Goal: Ask a question

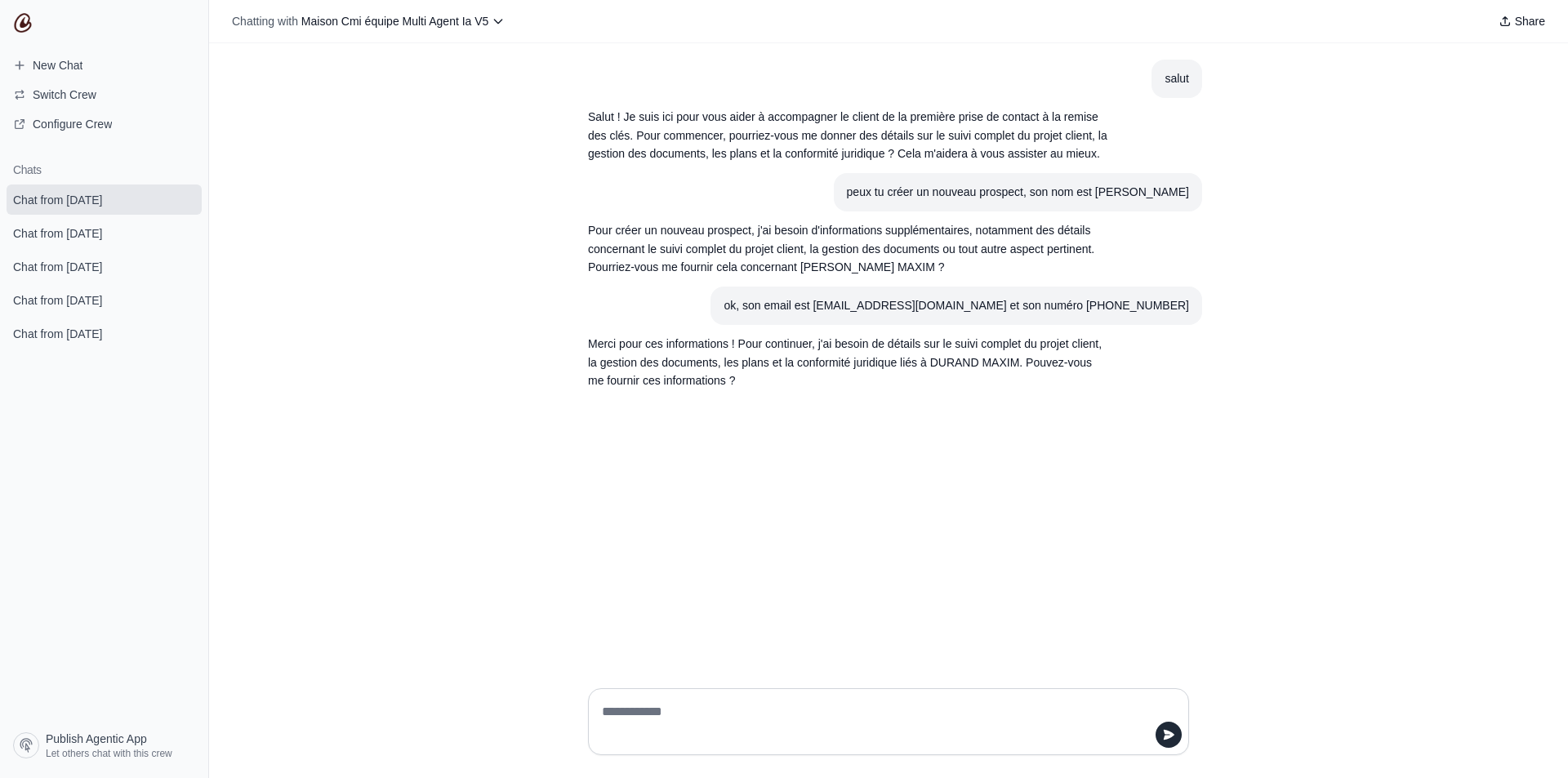
click at [677, 718] on textarea at bounding box center [884, 721] width 570 height 45
click at [787, 356] on p "Merci pour ces informations ! Pour continuer, j'ai besoin de détails sur le sui…" at bounding box center [849, 363] width 523 height 56
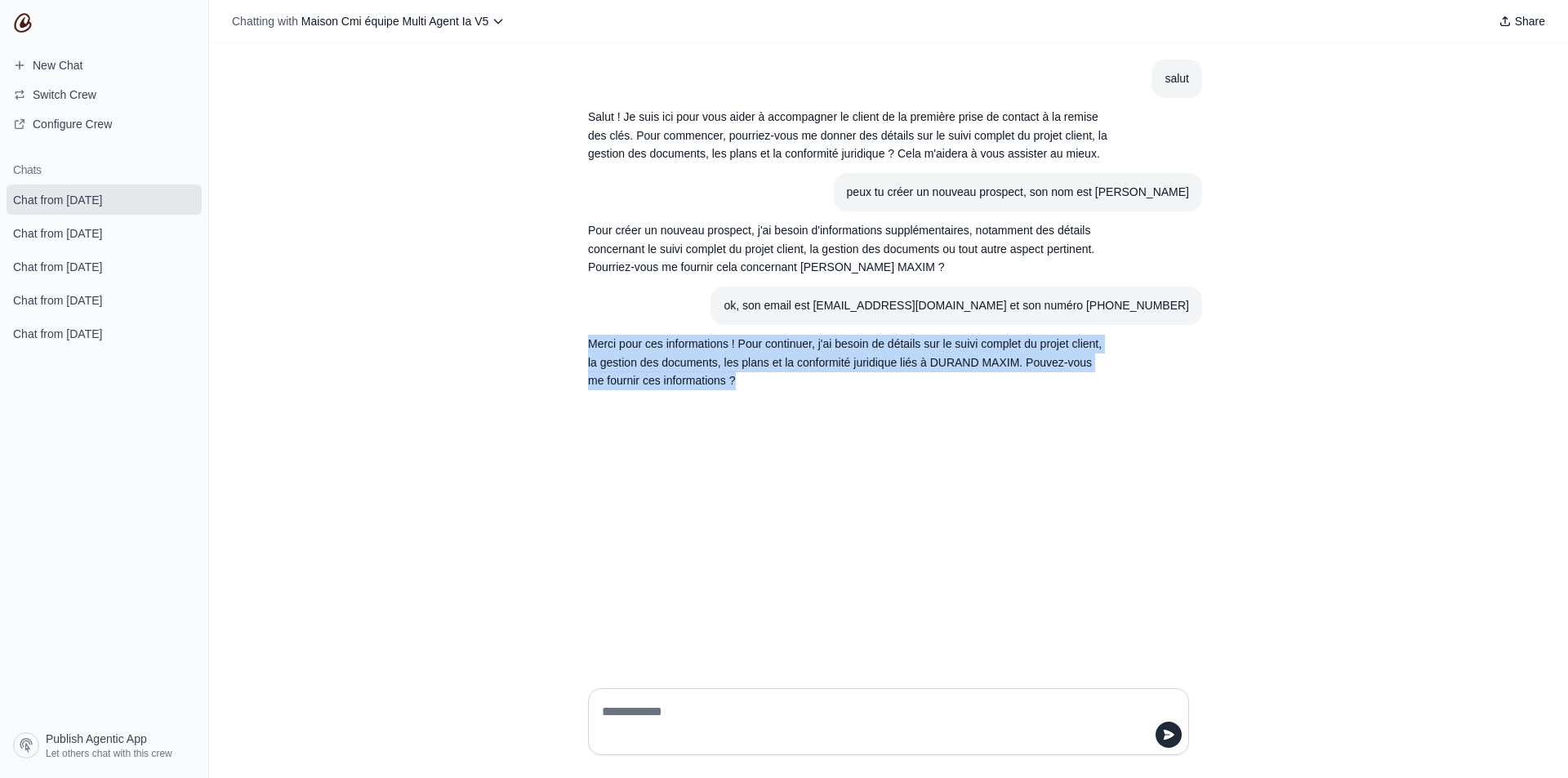
click at [787, 356] on p "Merci pour ces informations ! Pour continuer, j'ai besoin de détails sur le sui…" at bounding box center [849, 363] width 523 height 56
click at [785, 411] on div "salut Salut ! Je suis ici pour vous aider à accompagner le client de la premièr…" at bounding box center [889, 359] width 1359 height 632
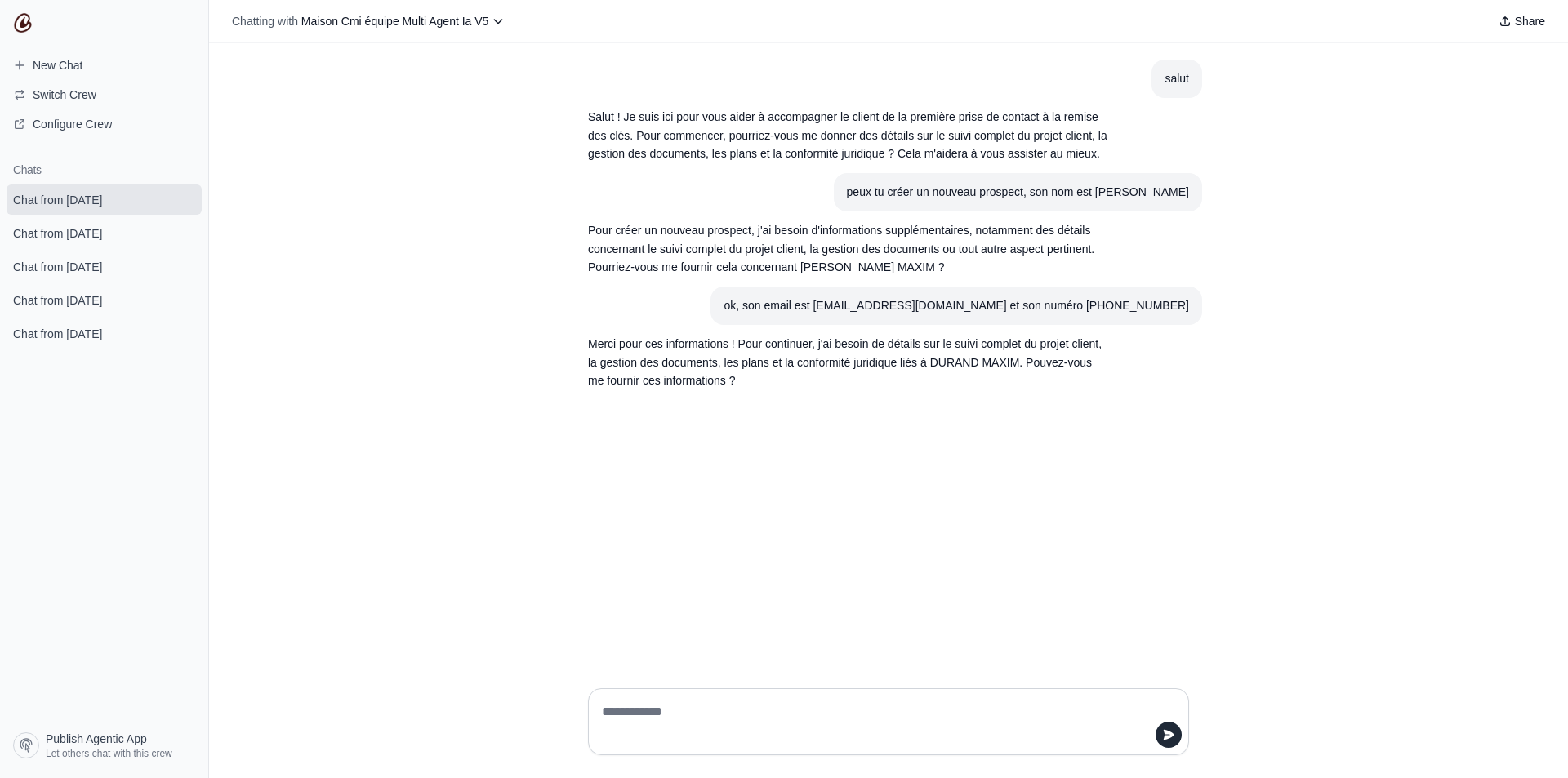
click at [667, 710] on textarea at bounding box center [884, 721] width 570 height 45
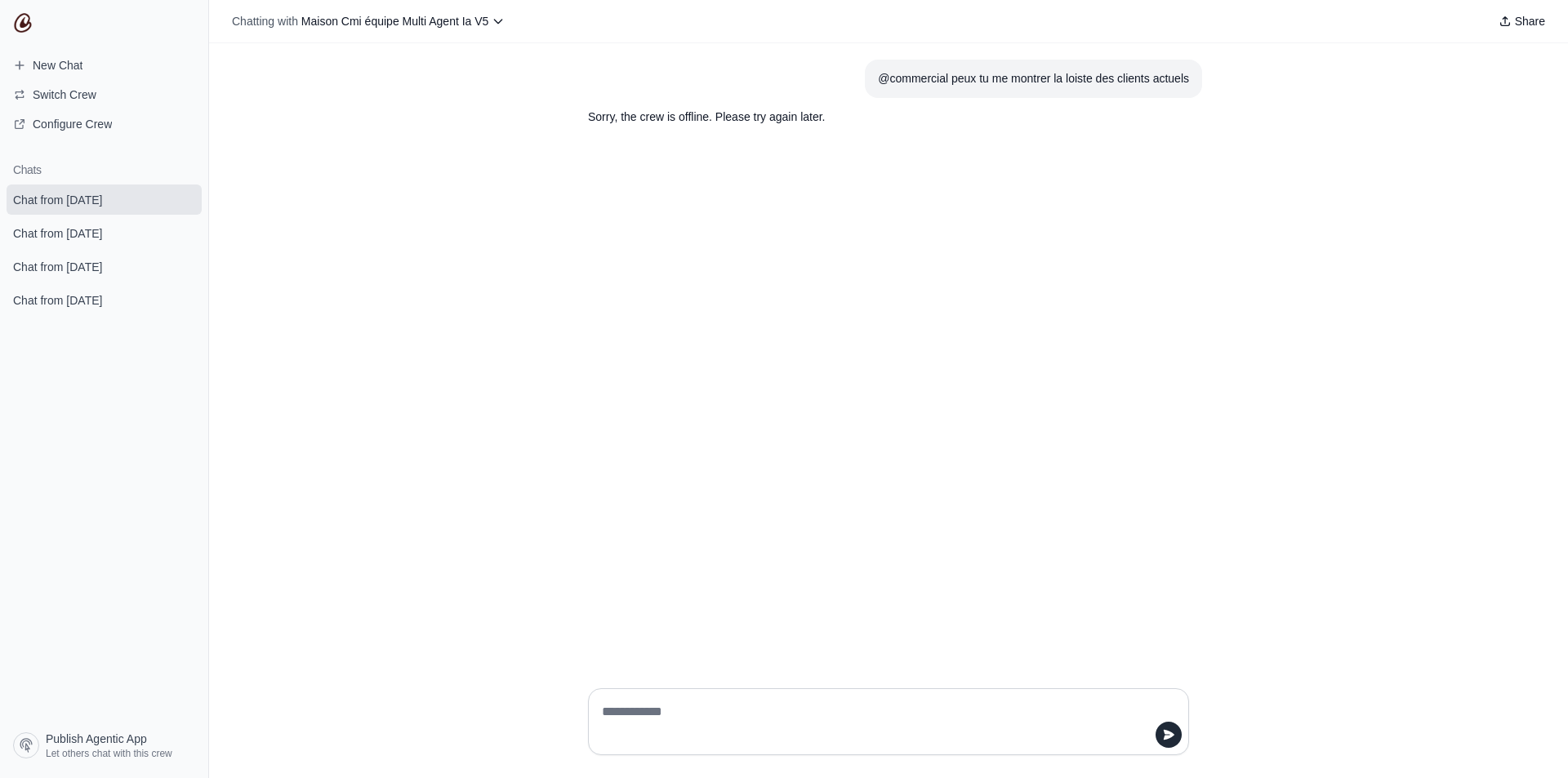
click at [634, 705] on textarea at bounding box center [884, 721] width 570 height 45
